Goal: Task Accomplishment & Management: Manage account settings

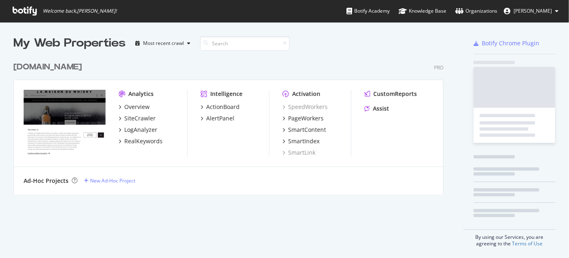
scroll to position [252, 558]
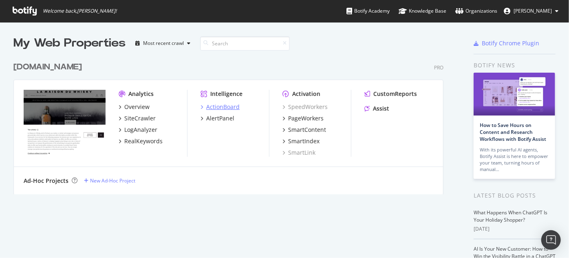
click at [225, 108] on div "ActionBoard" at bounding box center [222, 107] width 33 height 8
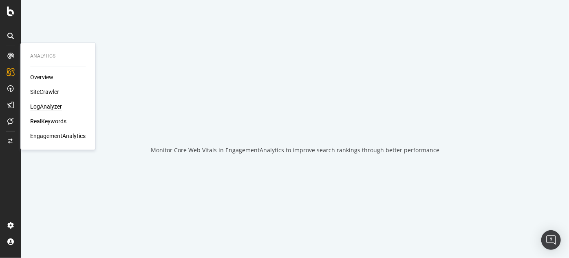
click at [49, 106] on div "LogAnalyzer" at bounding box center [46, 106] width 32 height 8
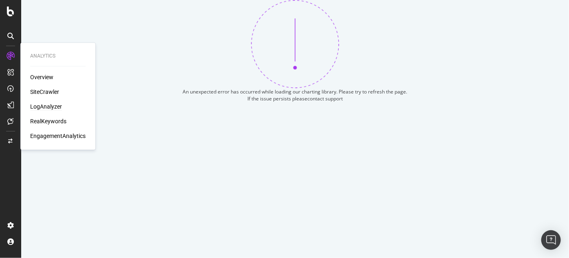
click at [49, 106] on div "LogAnalyzer" at bounding box center [46, 106] width 32 height 8
click at [51, 106] on div "LogAnalyzer" at bounding box center [46, 106] width 32 height 8
click at [43, 92] on div "SiteCrawler" at bounding box center [44, 92] width 29 height 8
click at [39, 76] on div "Overview" at bounding box center [41, 77] width 23 height 8
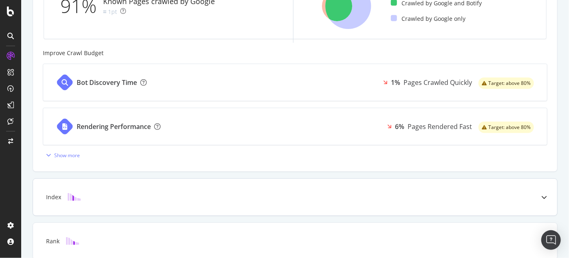
scroll to position [333, 0]
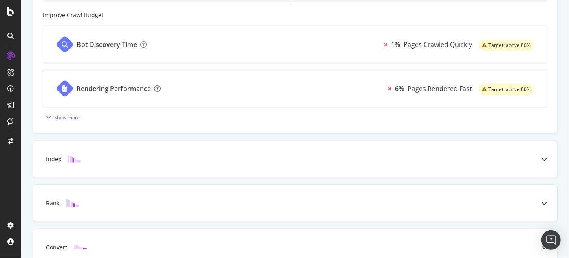
click at [269, 168] on div "Index" at bounding box center [295, 159] width 524 height 37
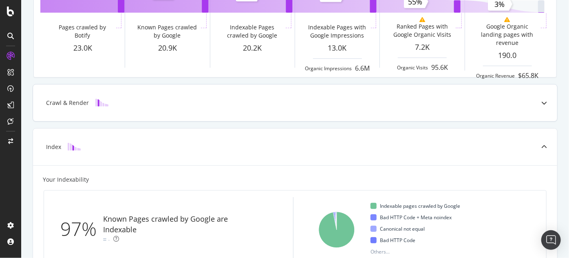
scroll to position [93, 0]
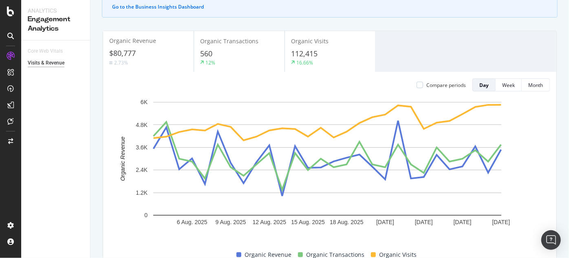
scroll to position [23, 0]
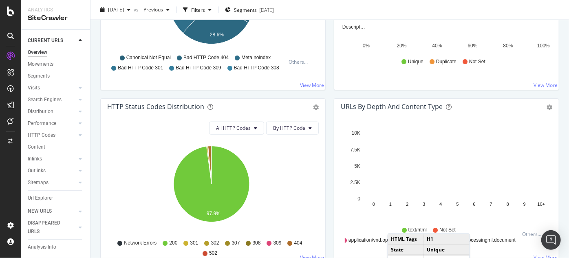
scroll to position [367, 0]
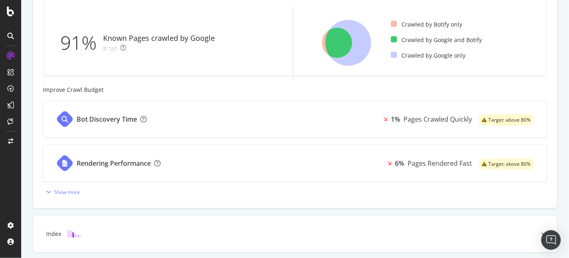
scroll to position [259, 0]
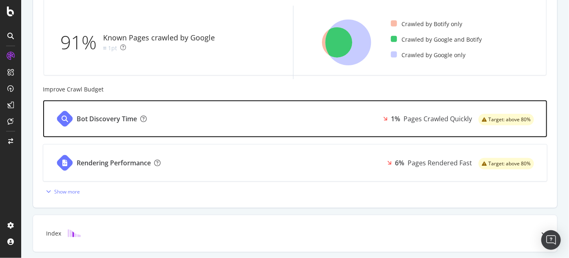
click at [113, 121] on div "Bot Discovery Time" at bounding box center [107, 118] width 60 height 9
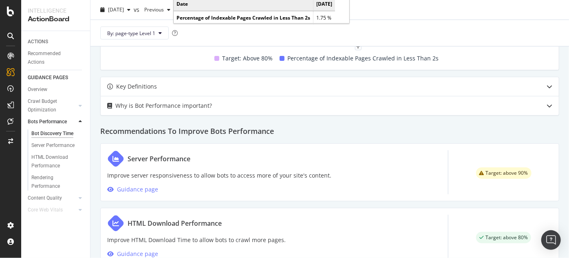
scroll to position [309, 0]
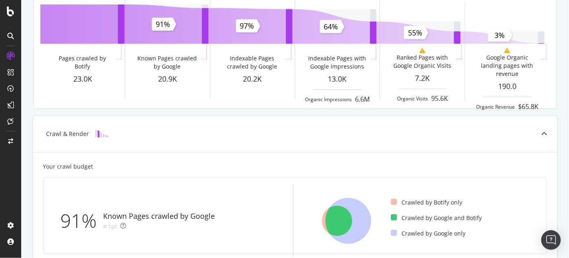
scroll to position [79, 0]
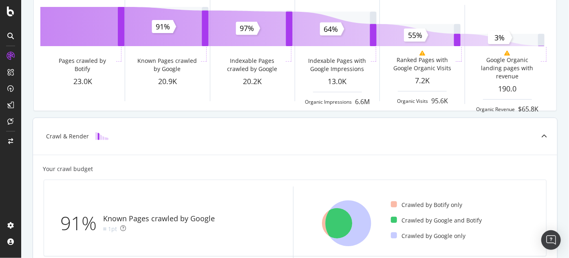
click at [164, 132] on div "Crawl & Render" at bounding box center [282, 136] width 492 height 8
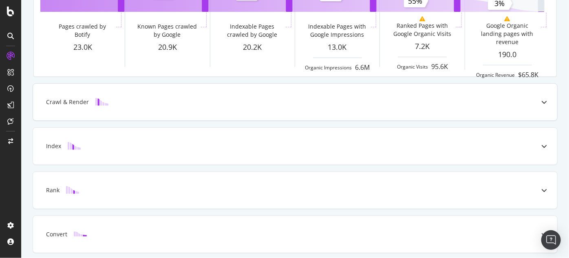
scroll to position [142, 0]
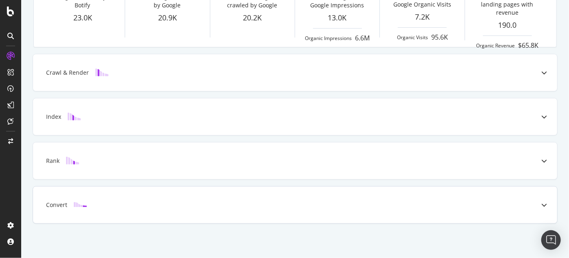
click at [140, 197] on div "Convert" at bounding box center [295, 204] width 524 height 37
click at [146, 159] on div "Rank" at bounding box center [282, 161] width 492 height 8
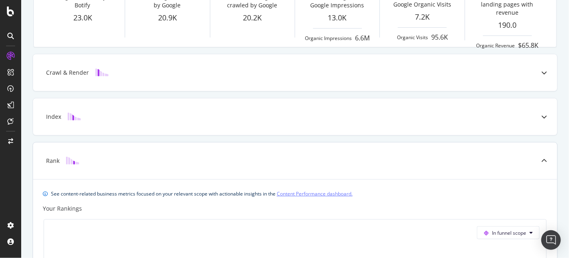
drag, startPoint x: 147, startPoint y: 115, endPoint x: 152, endPoint y: 77, distance: 38.2
click at [147, 142] on div "Rank See content-related business metrics focused on your relevant scope with a…" at bounding box center [295, 256] width 525 height 229
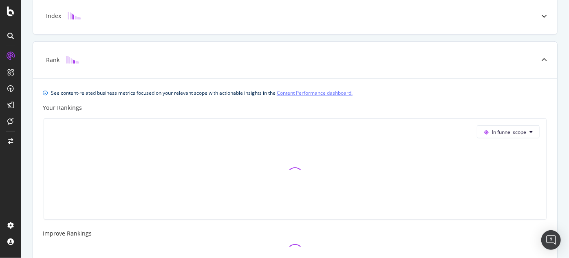
click at [152, 78] on div "See content-related business metrics focused on your relevant scope with action…" at bounding box center [295, 174] width 524 height 192
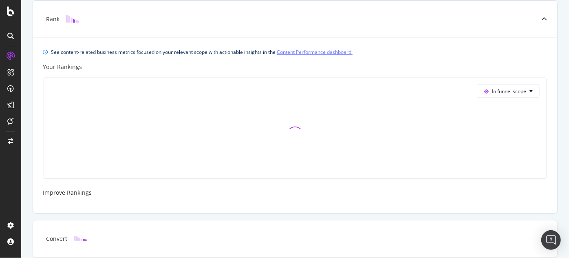
scroll to position [317, 0]
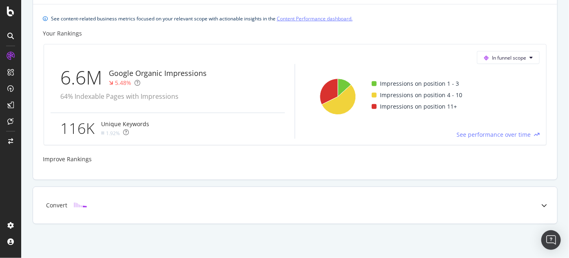
click at [124, 197] on div "Convert" at bounding box center [295, 205] width 524 height 37
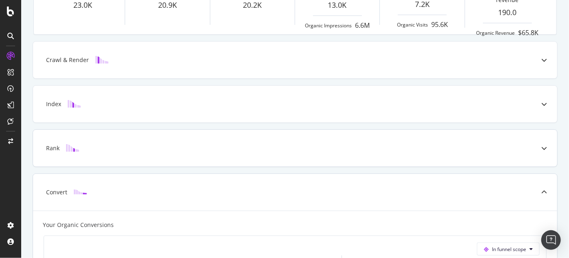
scroll to position [117, 0]
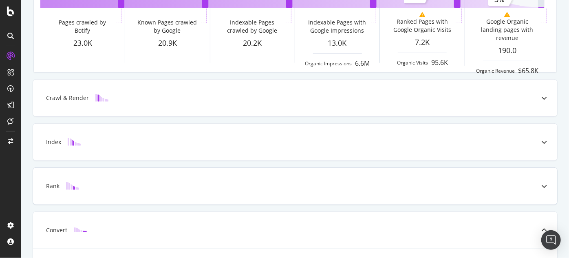
click at [140, 189] on div "Rank" at bounding box center [295, 186] width 524 height 37
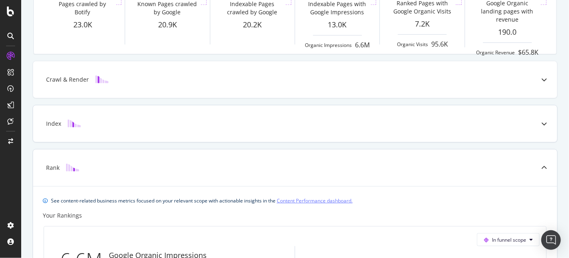
click at [137, 126] on div "Index" at bounding box center [282, 123] width 492 height 8
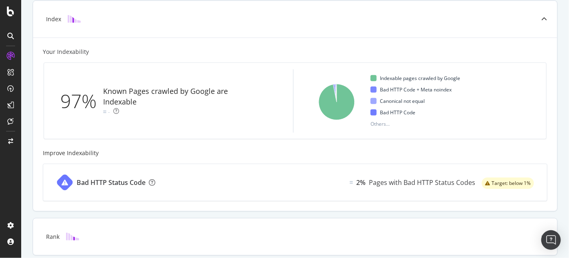
scroll to position [315, 0]
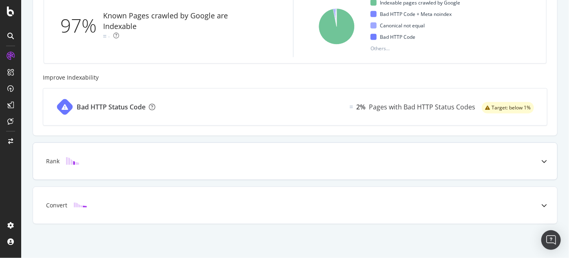
click at [128, 162] on div "Rank" at bounding box center [282, 161] width 492 height 8
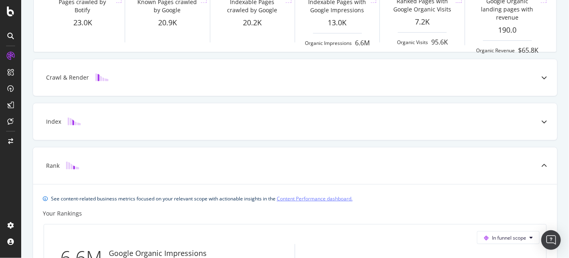
scroll to position [135, 0]
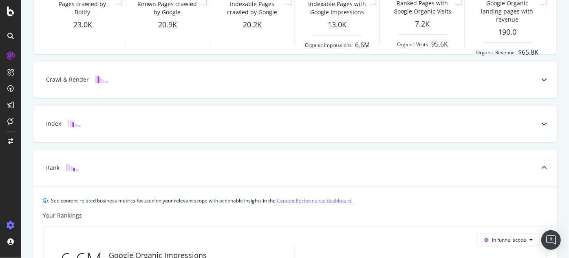
click at [11, 226] on icon at bounding box center [11, 225] width 8 height 8
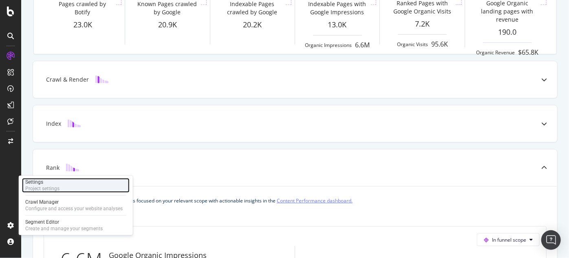
click at [51, 184] on div "Settings" at bounding box center [42, 182] width 34 height 7
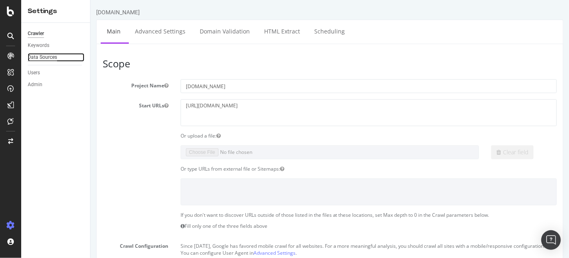
click at [42, 60] on div "Data Sources" at bounding box center [42, 57] width 29 height 9
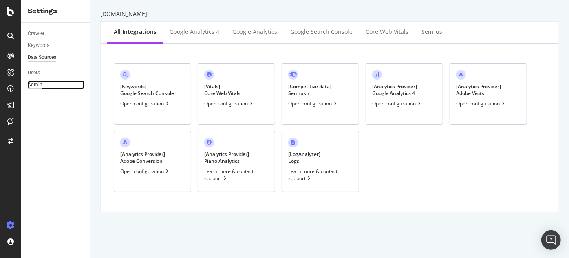
click at [33, 82] on div "Admin" at bounding box center [35, 84] width 15 height 9
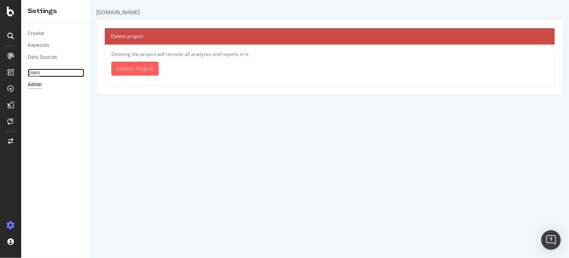
click at [37, 71] on div "Users" at bounding box center [34, 72] width 12 height 9
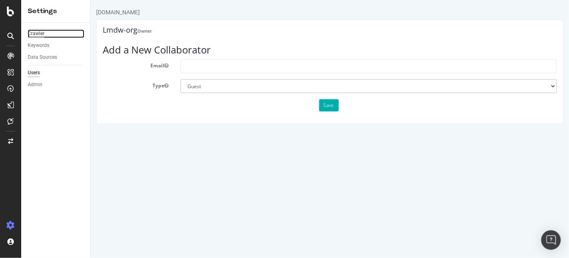
click at [38, 33] on div "Crawler" at bounding box center [36, 33] width 17 height 9
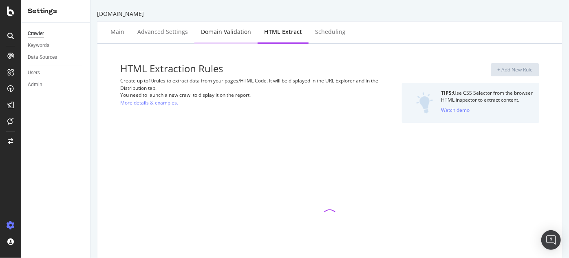
select select "count"
select select "exist"
select select "count"
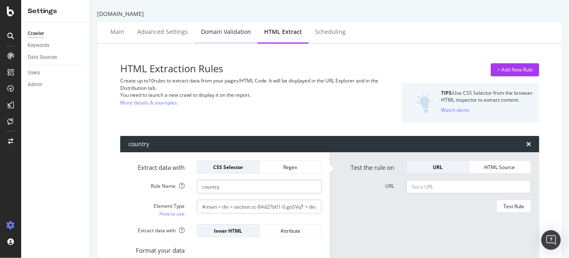
click at [230, 32] on div "Domain Validation" at bounding box center [226, 32] width 50 height 8
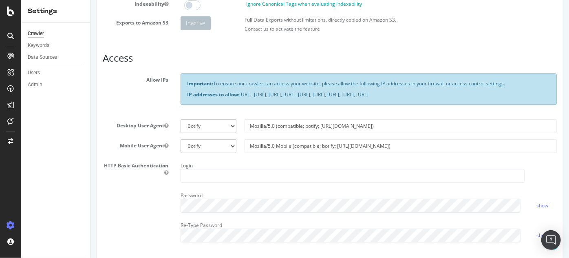
scroll to position [111, 0]
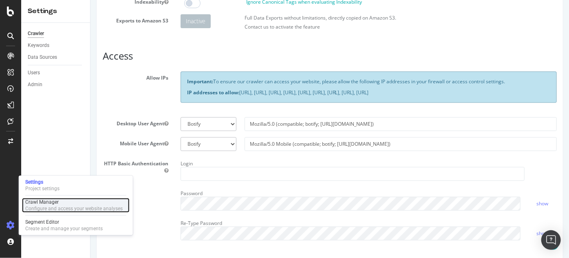
click at [38, 207] on div "Configure and access your website analyses" at bounding box center [73, 208] width 97 height 7
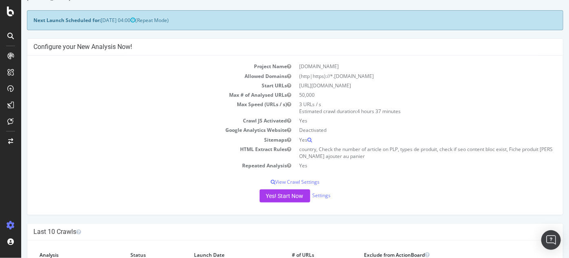
scroll to position [5, 0]
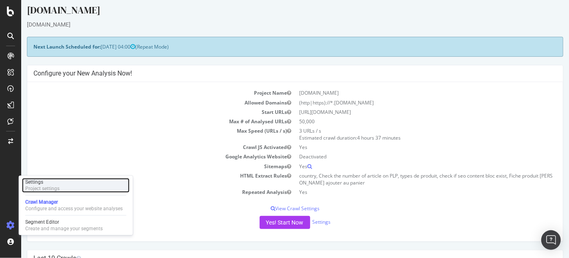
click at [49, 187] on div "Project settings" at bounding box center [42, 188] width 34 height 7
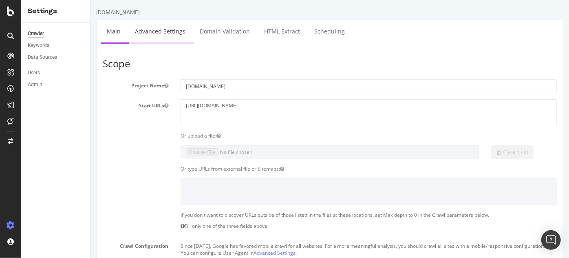
click at [162, 32] on link "Advanced Settings" at bounding box center [159, 31] width 63 height 22
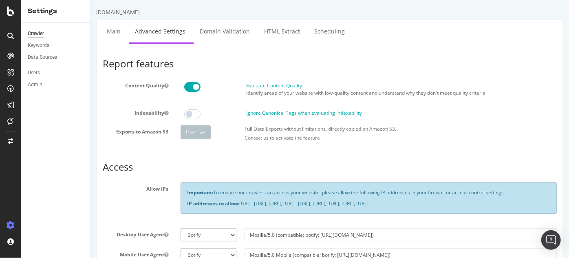
scroll to position [37, 0]
